Goal: Navigation & Orientation: Find specific page/section

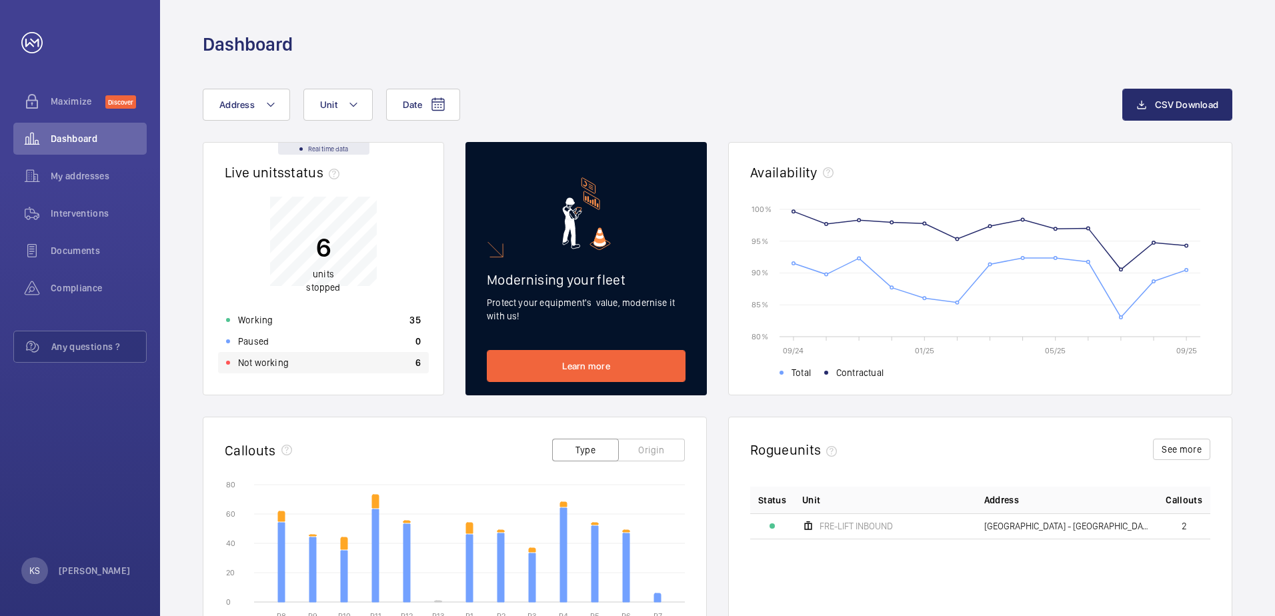
click at [221, 368] on div "Not working 6" at bounding box center [323, 362] width 211 height 21
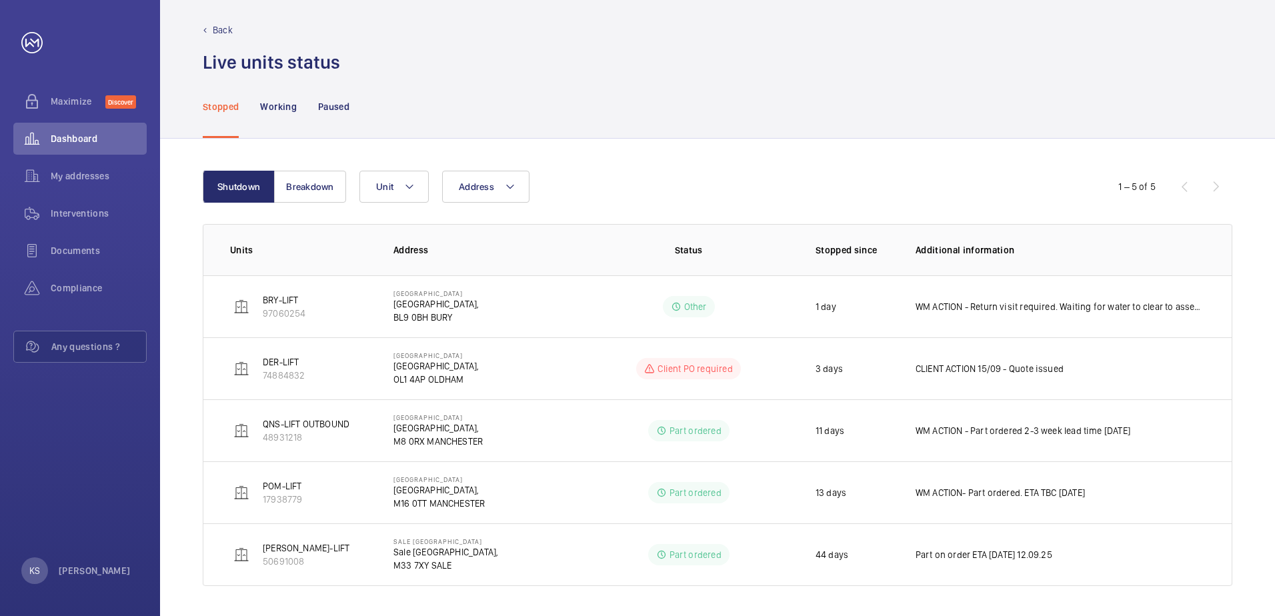
scroll to position [11, 0]
click at [319, 187] on button "Breakdown" at bounding box center [310, 185] width 72 height 32
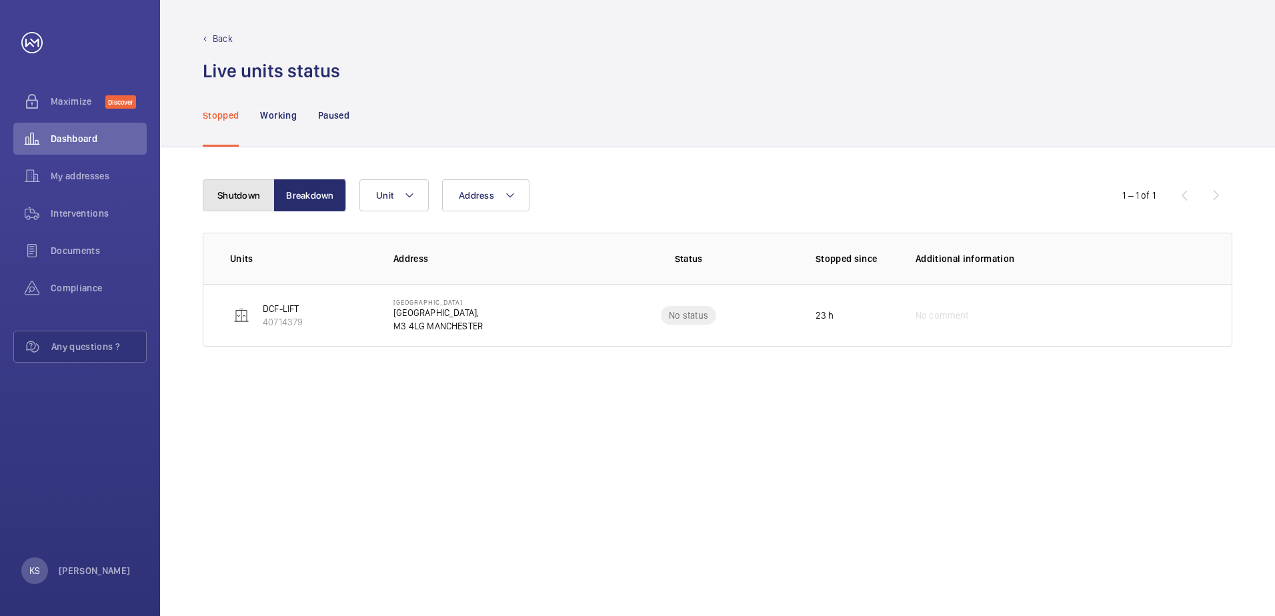
click at [236, 199] on button "Shutdown" at bounding box center [239, 195] width 72 height 32
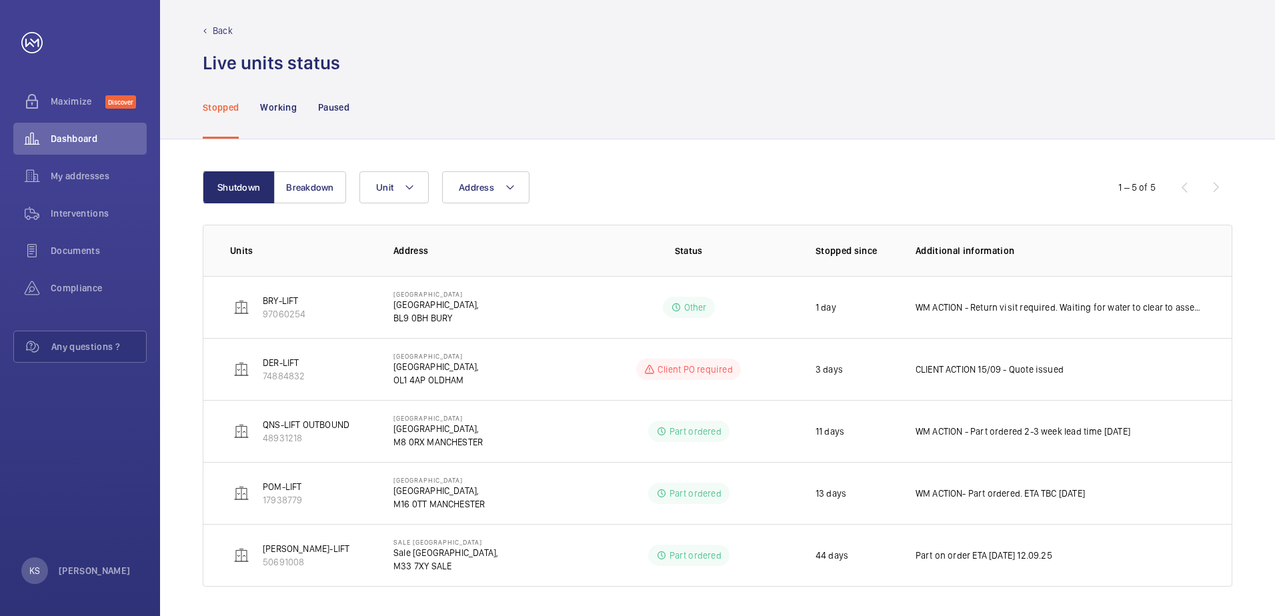
scroll to position [11, 0]
click at [123, 141] on span "Dashboard" at bounding box center [99, 138] width 96 height 13
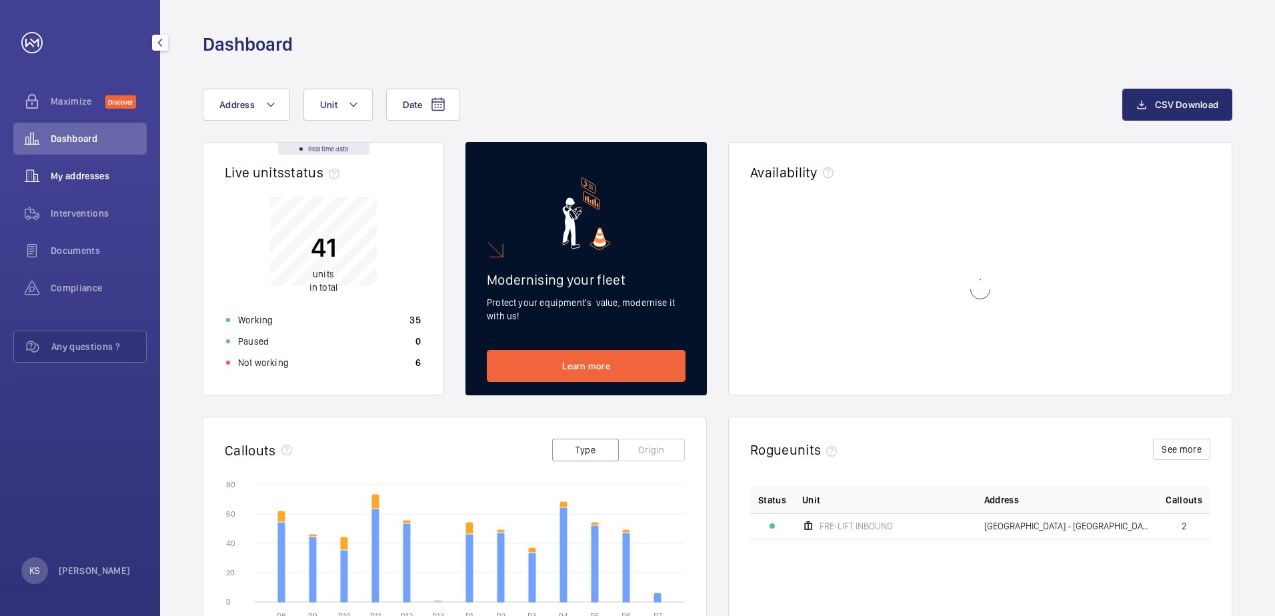
click at [123, 176] on span "My addresses" at bounding box center [99, 175] width 96 height 13
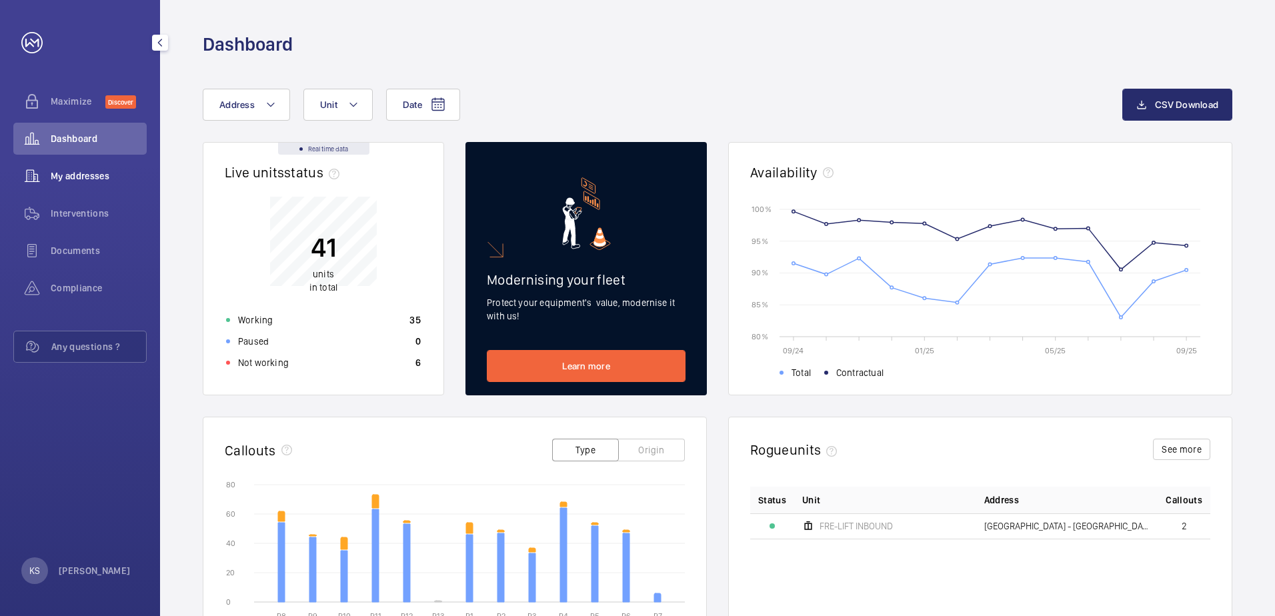
click at [73, 180] on span "My addresses" at bounding box center [99, 175] width 96 height 13
click at [79, 179] on span "My addresses" at bounding box center [99, 175] width 96 height 13
click at [30, 171] on wm-front-icon-button at bounding box center [31, 176] width 37 height 32
click at [81, 131] on div "Dashboard" at bounding box center [79, 139] width 133 height 32
click at [87, 200] on div "Interventions" at bounding box center [79, 213] width 133 height 32
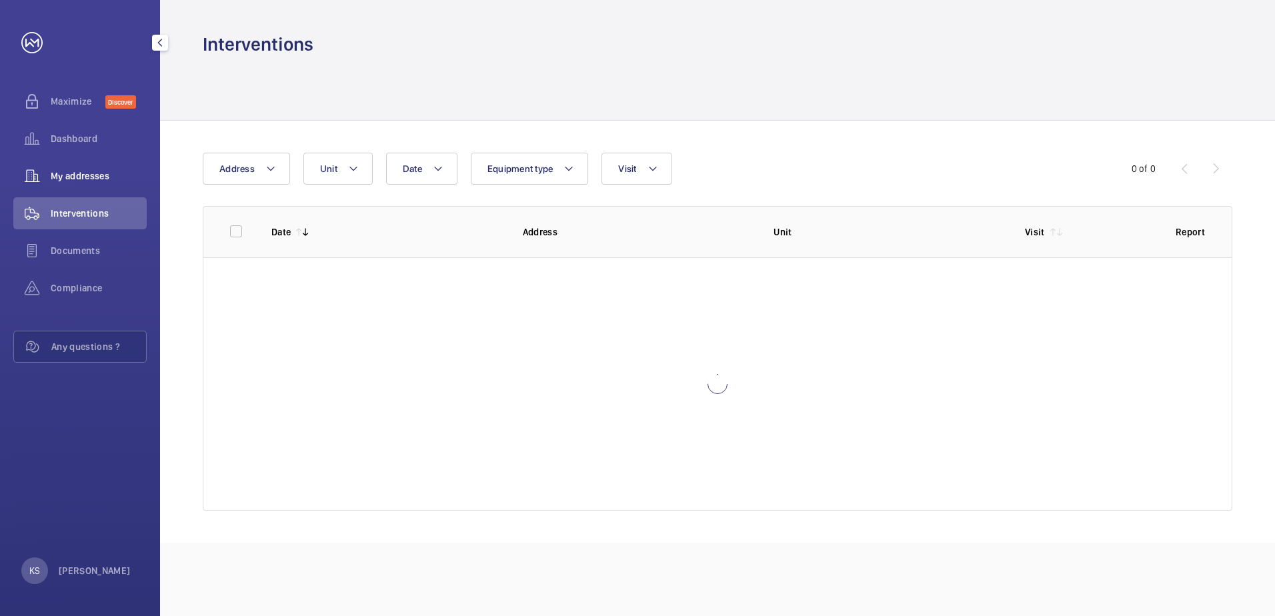
click at [95, 165] on div "My addresses" at bounding box center [79, 176] width 133 height 32
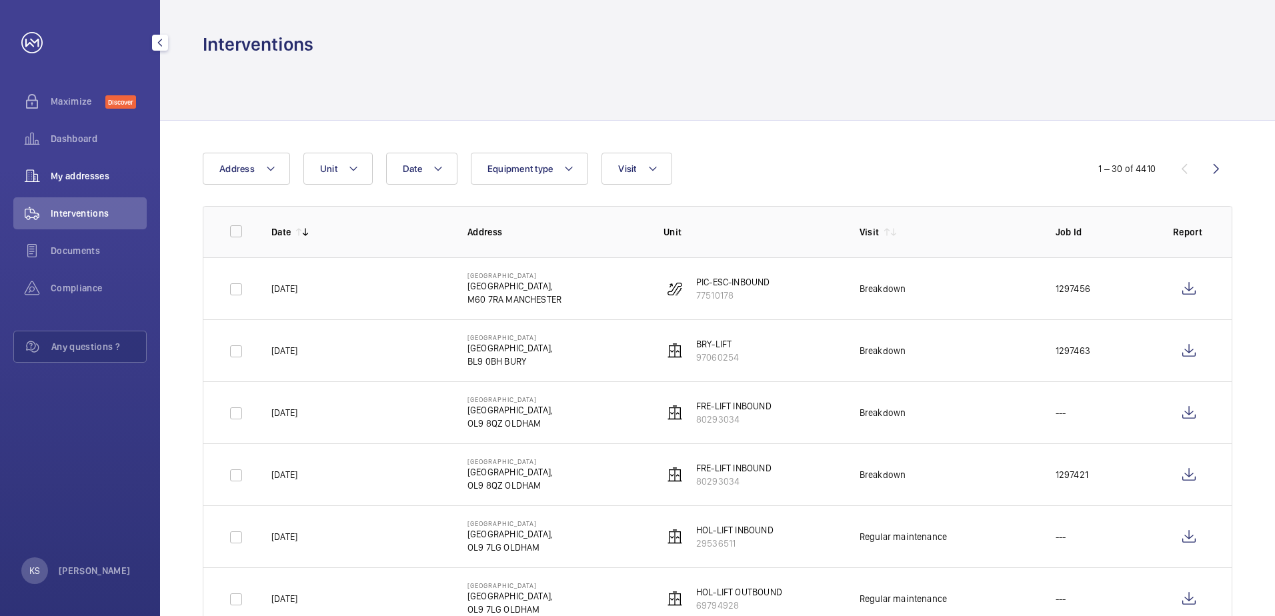
click at [95, 175] on span "My addresses" at bounding box center [99, 175] width 96 height 13
click at [99, 177] on span "My addresses" at bounding box center [99, 175] width 96 height 13
click at [61, 96] on span "Maximize" at bounding box center [78, 101] width 55 height 13
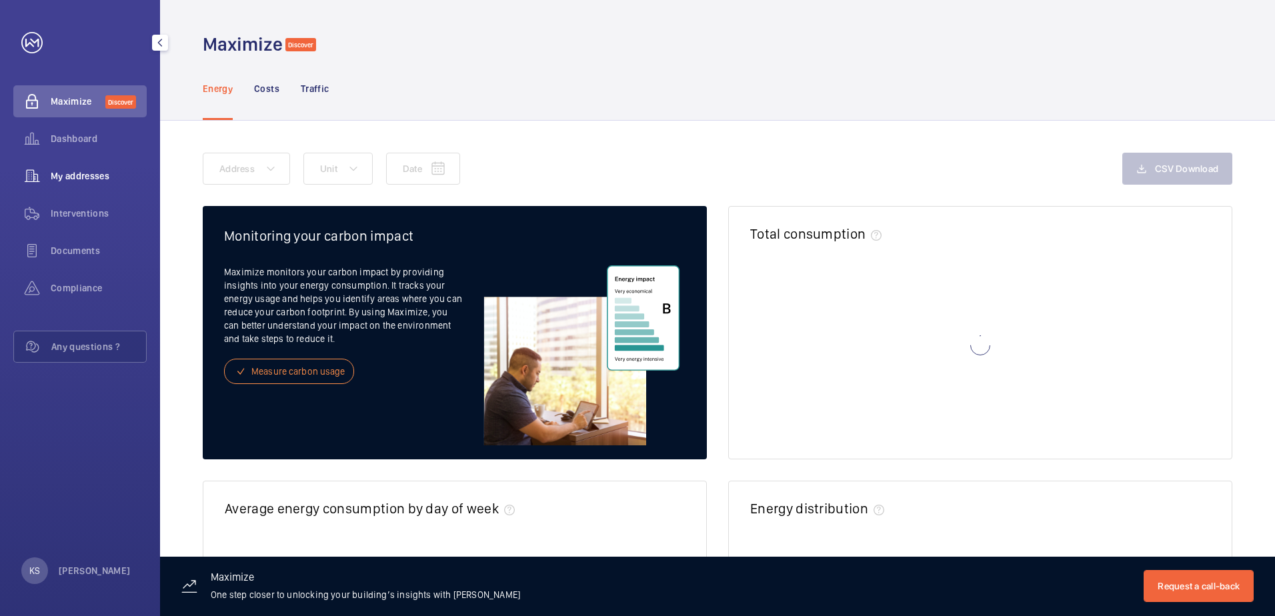
click at [64, 166] on div "My addresses" at bounding box center [79, 176] width 133 height 32
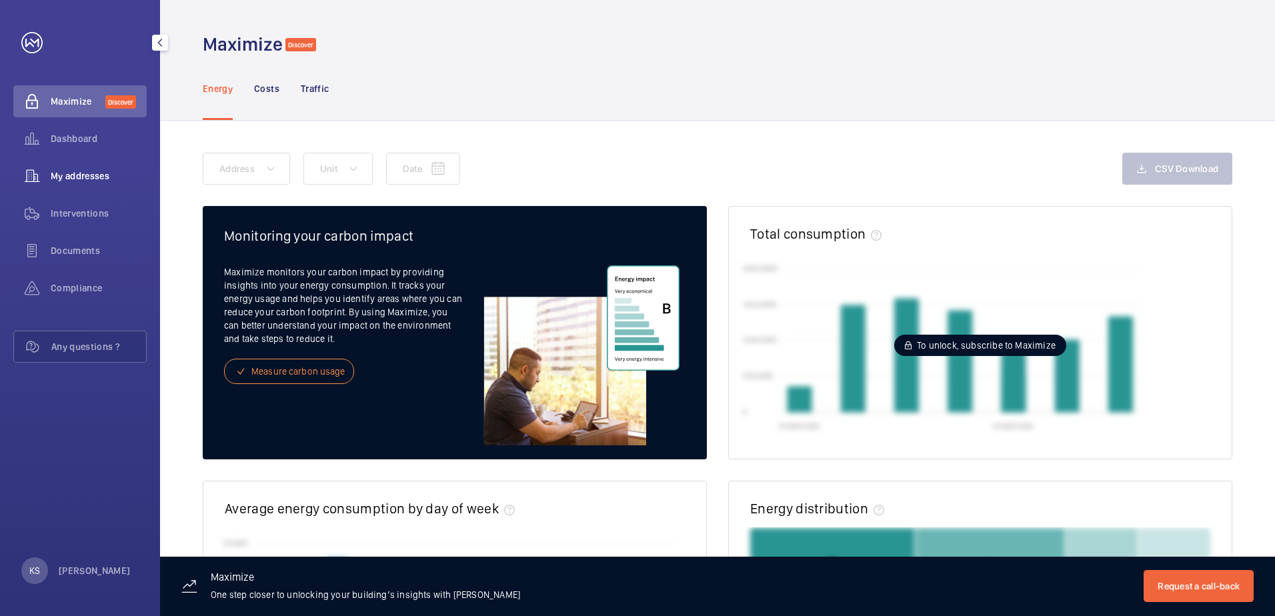
click at [64, 165] on div "My addresses" at bounding box center [79, 176] width 133 height 32
click at [55, 140] on span "Dashboard" at bounding box center [99, 138] width 96 height 13
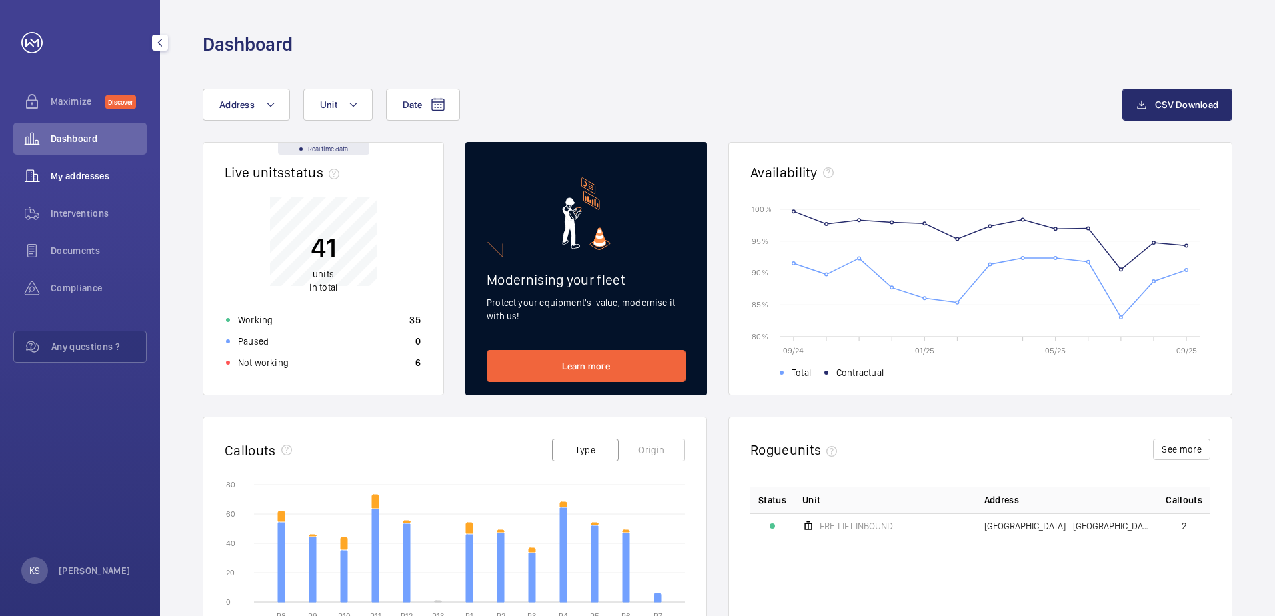
click at [71, 173] on span "My addresses" at bounding box center [99, 175] width 96 height 13
click at [63, 188] on div "My addresses" at bounding box center [79, 176] width 133 height 32
